Goal: Information Seeking & Learning: Learn about a topic

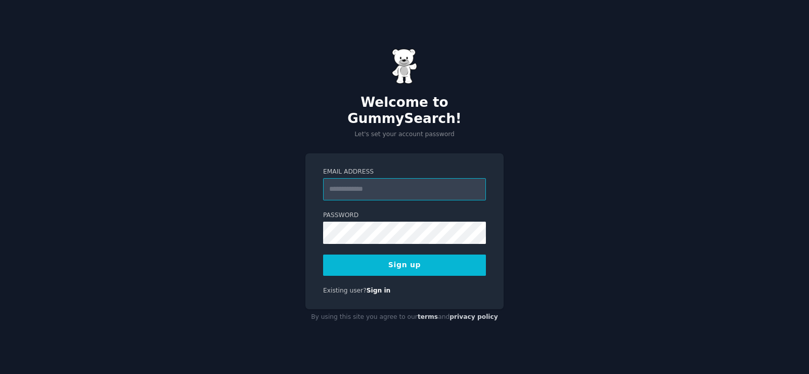
click at [356, 185] on input "Email Address" at bounding box center [404, 189] width 163 height 22
type input "**********"
click at [380, 264] on button "Sign up" at bounding box center [404, 264] width 163 height 21
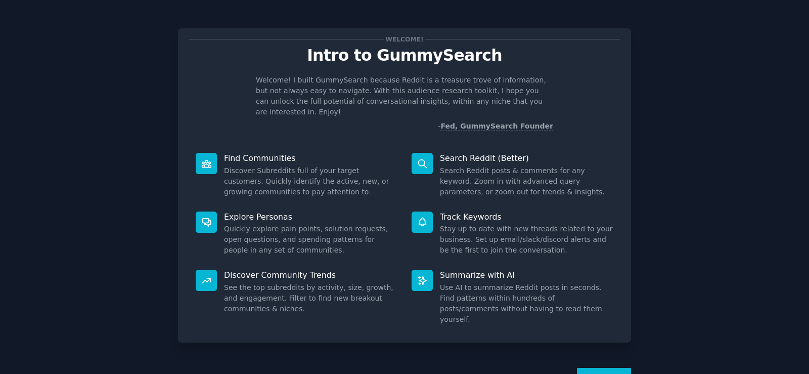
scroll to position [22, 0]
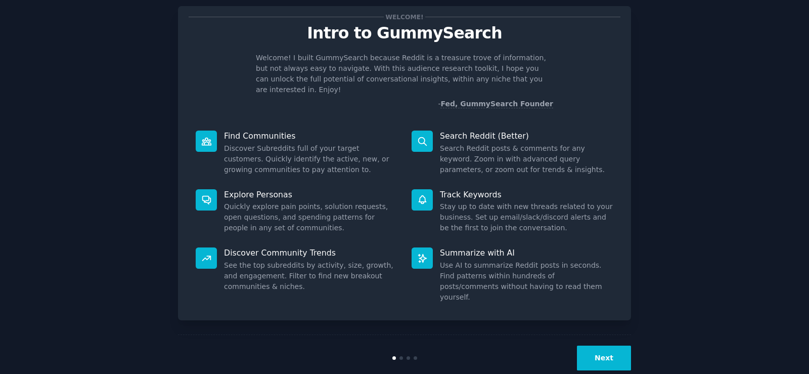
click at [598, 345] on button "Next" at bounding box center [604, 357] width 54 height 25
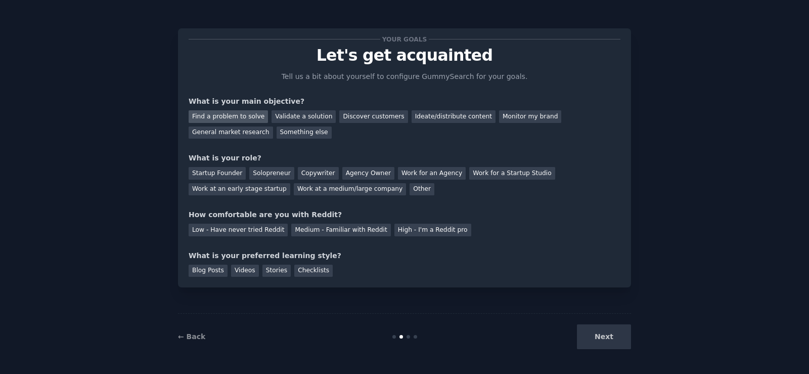
click at [216, 117] on div "Find a problem to solve" at bounding box center [228, 116] width 79 height 13
click at [602, 342] on div "Next" at bounding box center [555, 336] width 151 height 25
click at [296, 113] on div "Validate a solution" at bounding box center [304, 116] width 64 height 13
click at [361, 121] on div "Discover customers" at bounding box center [373, 116] width 68 height 13
click at [224, 172] on div "Startup Founder" at bounding box center [217, 173] width 57 height 13
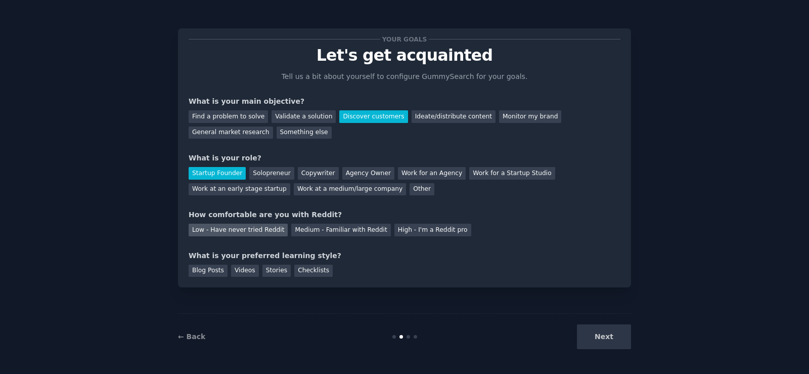
click at [235, 227] on div "Low - Have never tried Reddit" at bounding box center [238, 230] width 99 height 13
click at [590, 336] on div "Next" at bounding box center [555, 336] width 151 height 25
click at [310, 271] on div "Checklists" at bounding box center [313, 271] width 38 height 13
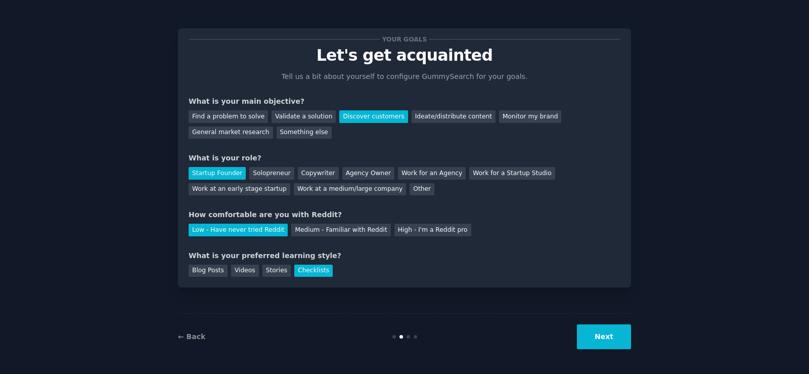
click at [618, 342] on button "Next" at bounding box center [604, 336] width 54 height 25
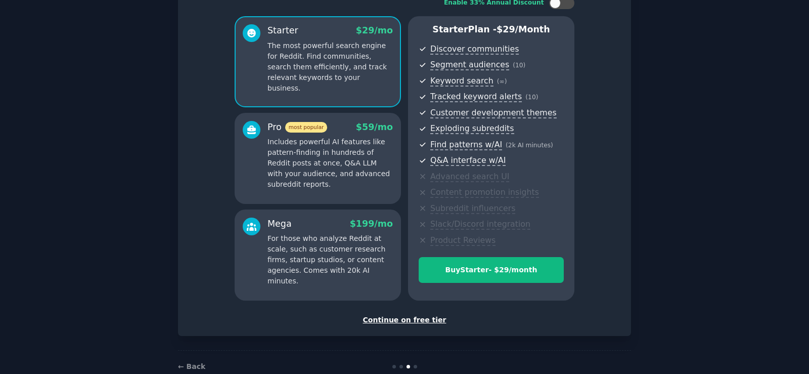
scroll to position [97, 0]
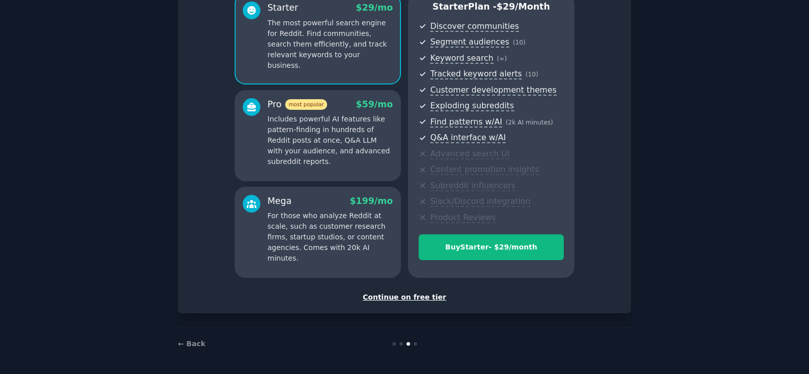
click at [405, 301] on div "Continue on free tier" at bounding box center [405, 297] width 432 height 11
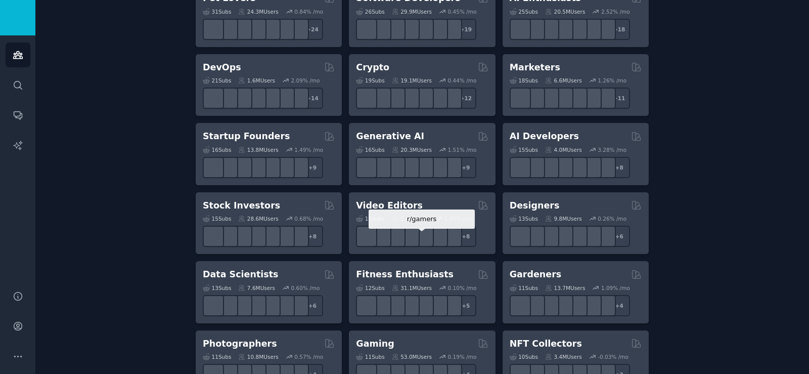
scroll to position [186, 0]
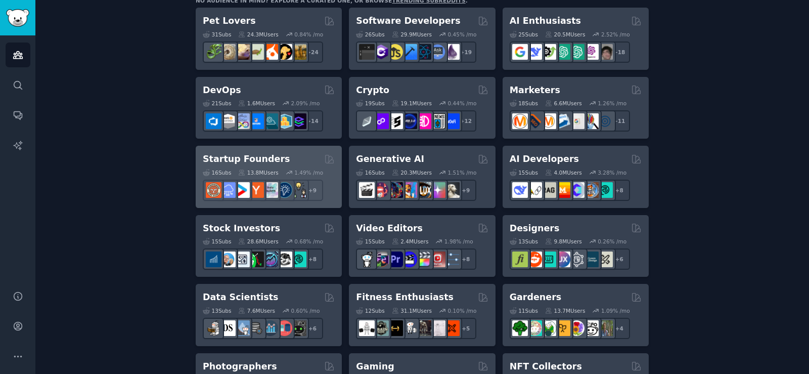
click at [231, 163] on h2 "Startup Founders" at bounding box center [246, 159] width 87 height 13
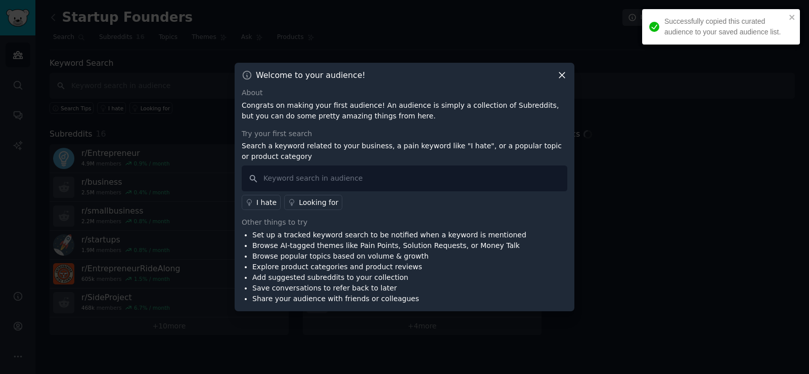
click at [231, 163] on div at bounding box center [404, 187] width 809 height 374
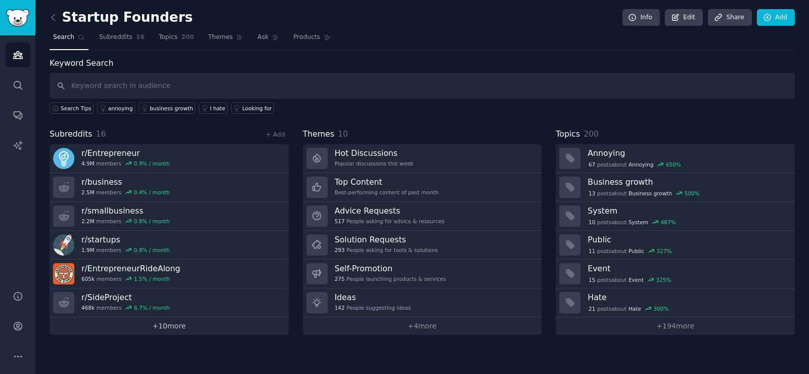
click at [188, 322] on link "+ 10 more" at bounding box center [169, 326] width 239 height 18
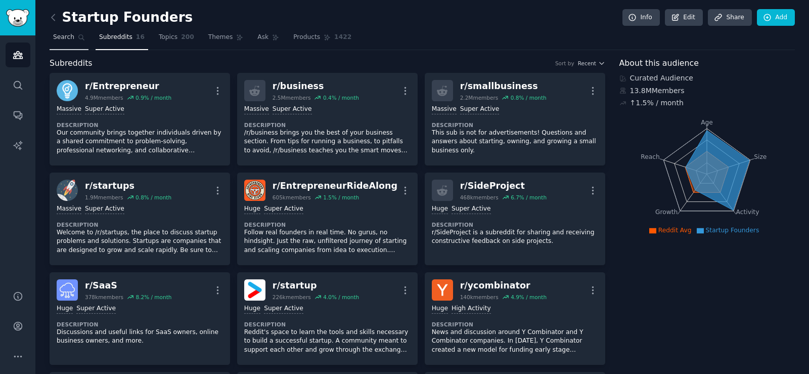
click at [79, 47] on link "Search" at bounding box center [69, 39] width 39 height 21
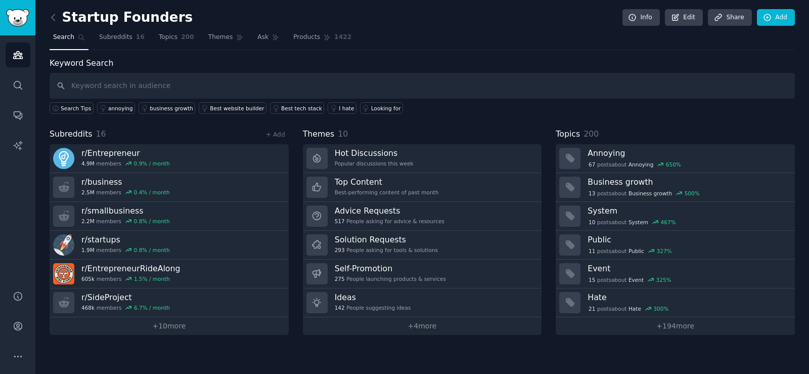
click at [134, 79] on input "text" at bounding box center [423, 86] width 746 height 26
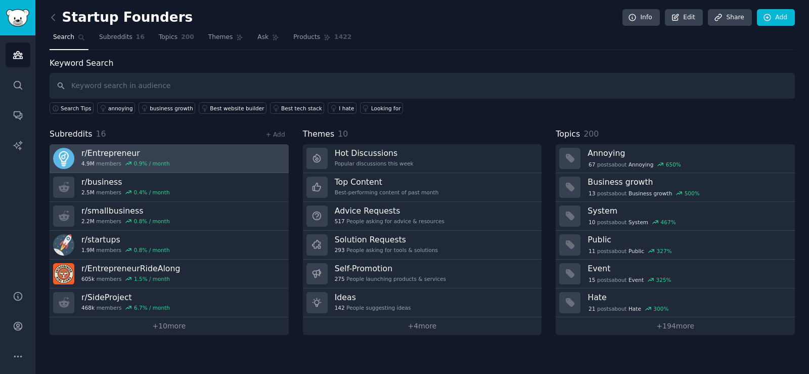
click at [116, 161] on div "4.9M members 0.9 % / month" at bounding box center [125, 163] width 89 height 7
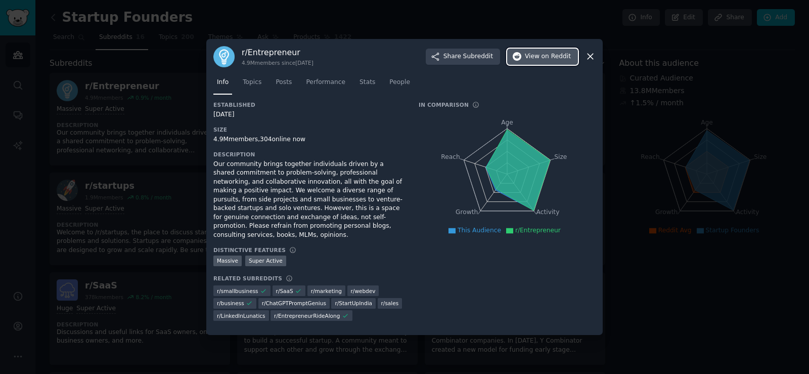
click at [536, 61] on span "View on Reddit" at bounding box center [548, 56] width 46 height 9
